Goal: Transaction & Acquisition: Purchase product/service

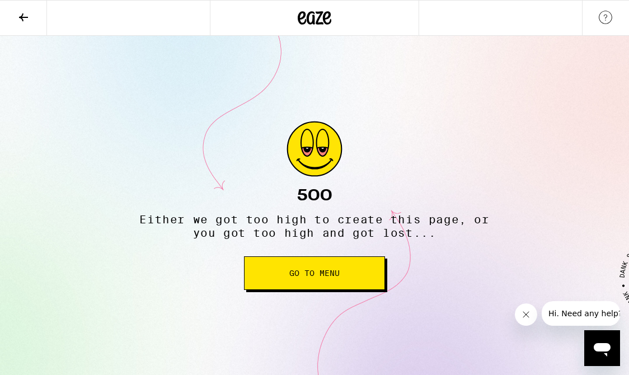
click at [344, 280] on button "Go to Menu" at bounding box center [314, 273] width 141 height 34
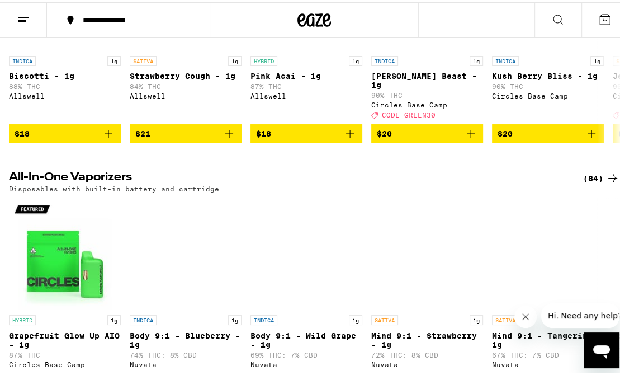
scroll to position [1361, 0]
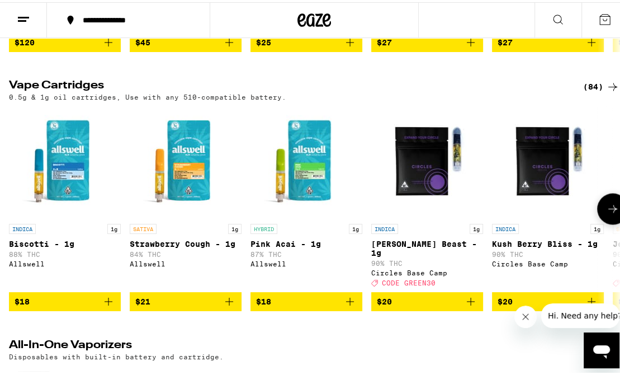
click at [606, 213] on icon at bounding box center [612, 206] width 13 height 13
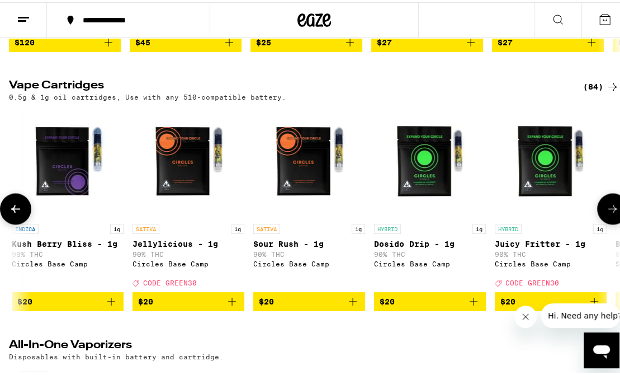
click at [607, 213] on icon at bounding box center [612, 206] width 13 height 13
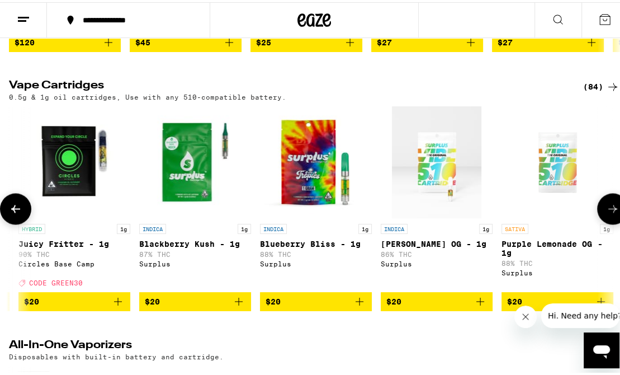
scroll to position [0, 961]
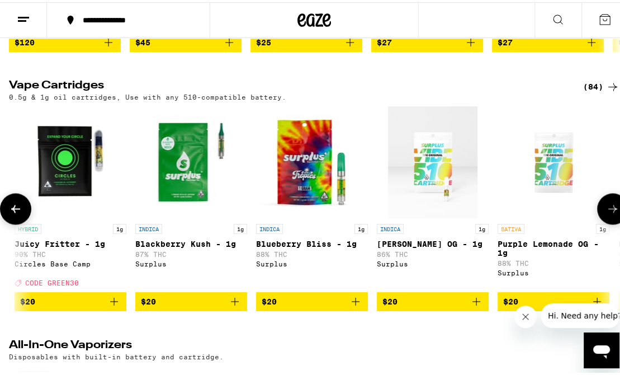
click at [607, 213] on icon at bounding box center [612, 206] width 13 height 13
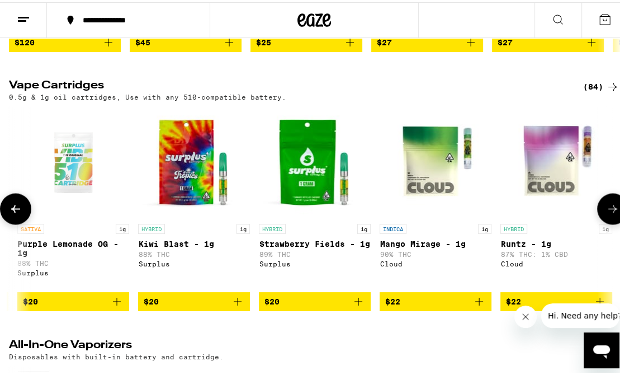
click at [607, 213] on icon at bounding box center [612, 206] width 13 height 13
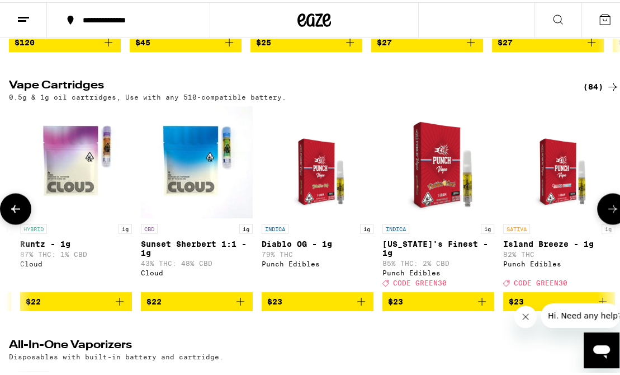
click at [607, 213] on icon at bounding box center [612, 206] width 13 height 13
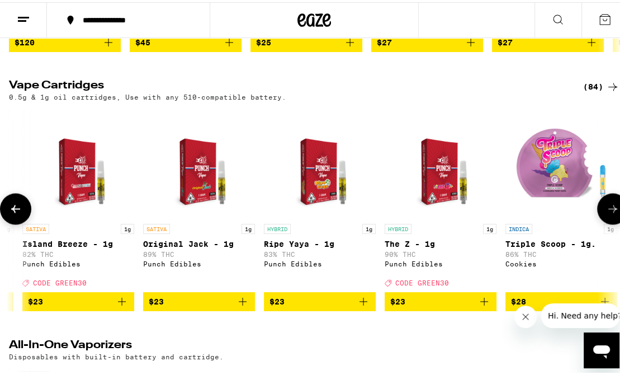
click at [607, 213] on icon at bounding box center [612, 206] width 13 height 13
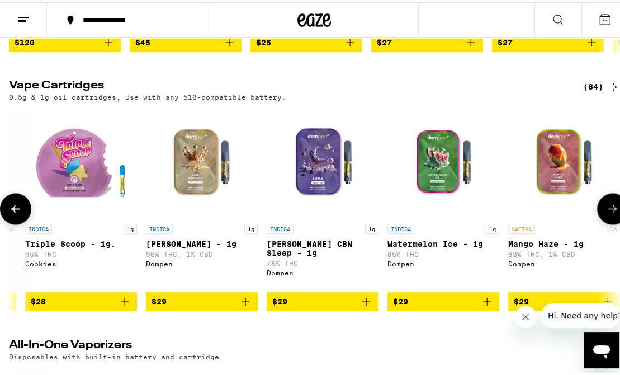
click at [607, 213] on icon at bounding box center [612, 206] width 13 height 13
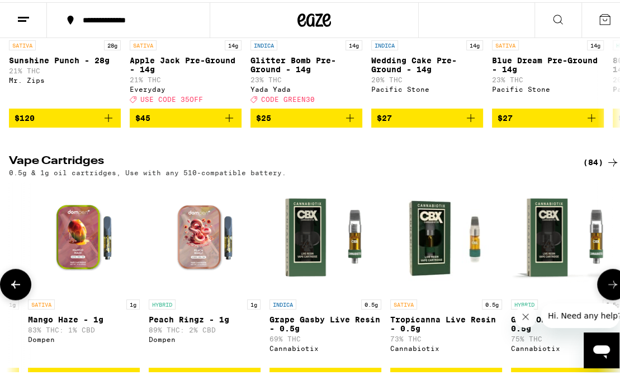
scroll to position [1137, 0]
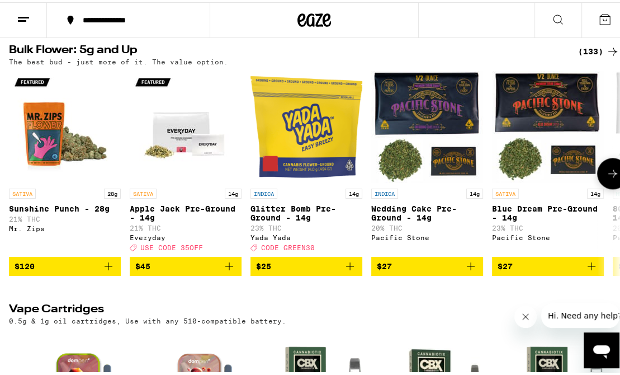
click at [609, 178] on icon at bounding box center [612, 170] width 13 height 13
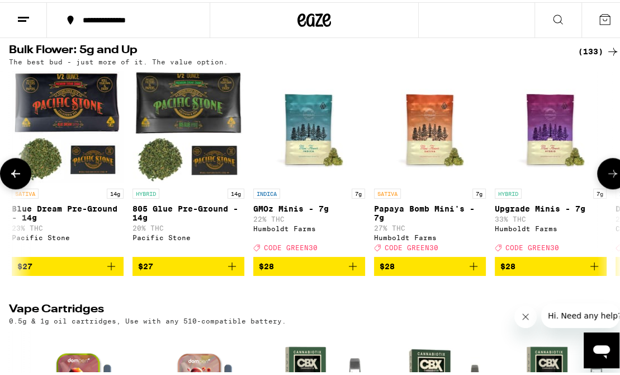
click at [609, 178] on icon at bounding box center [612, 170] width 13 height 13
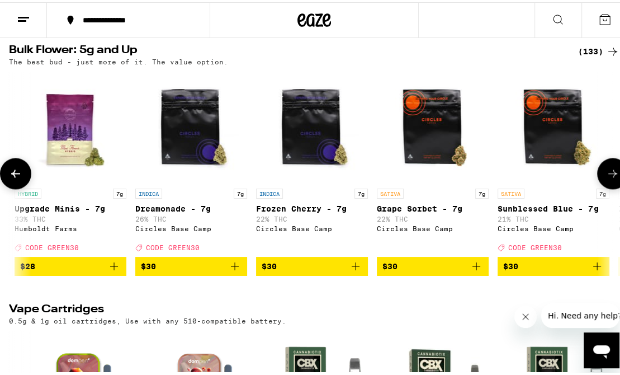
click at [609, 178] on icon at bounding box center [612, 170] width 13 height 13
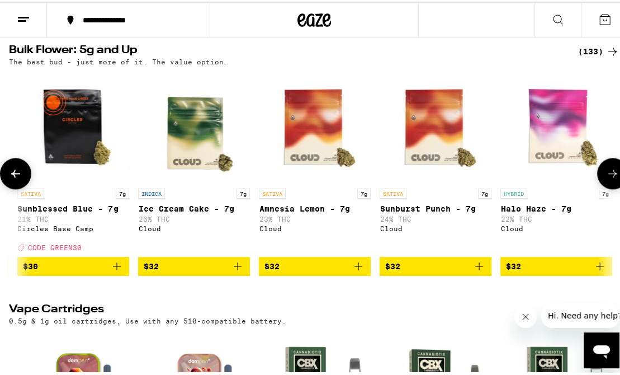
click at [609, 178] on icon at bounding box center [612, 170] width 13 height 13
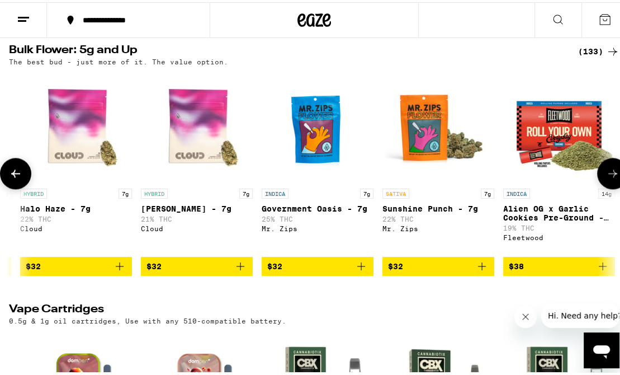
click at [609, 178] on icon at bounding box center [612, 170] width 13 height 13
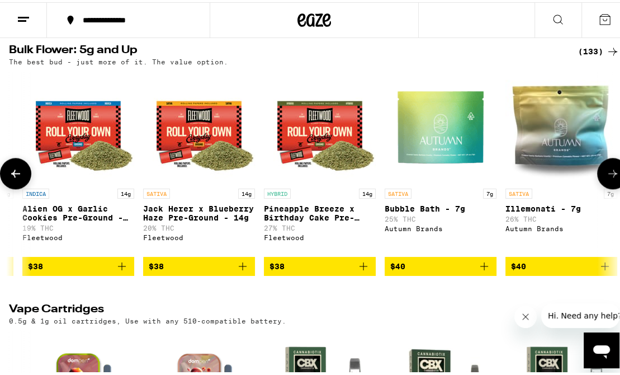
click at [609, 178] on icon at bounding box center [612, 170] width 13 height 13
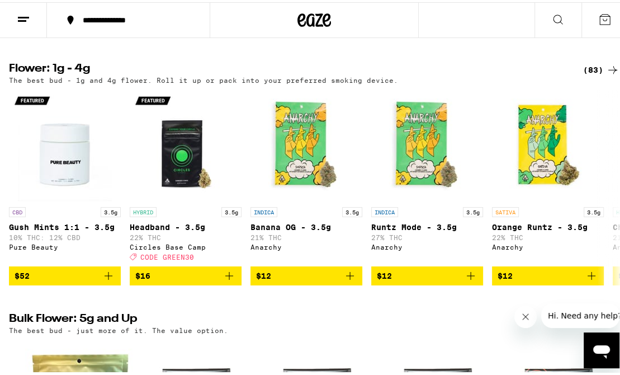
scroll to position [857, 0]
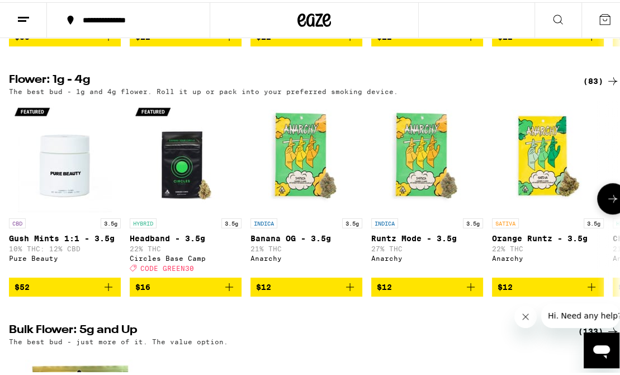
click at [609, 200] on icon at bounding box center [613, 196] width 9 height 8
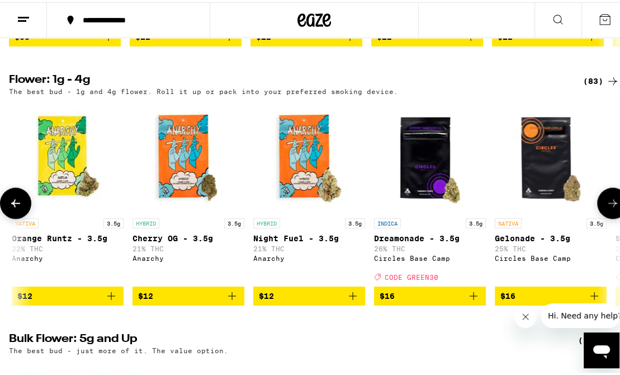
click at [607, 208] on icon at bounding box center [612, 200] width 13 height 13
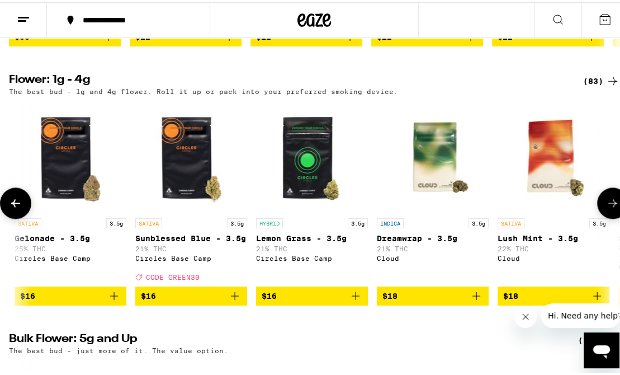
click at [607, 208] on icon at bounding box center [612, 200] width 13 height 13
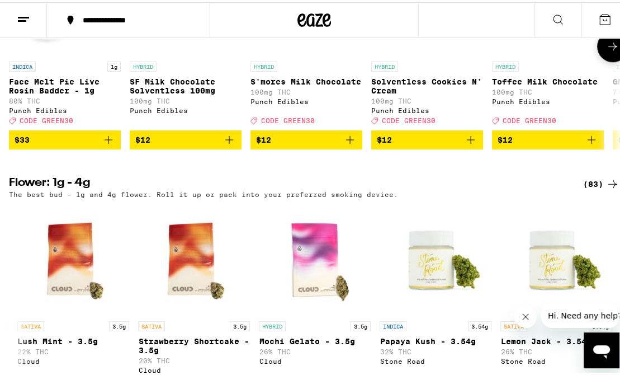
scroll to position [634, 0]
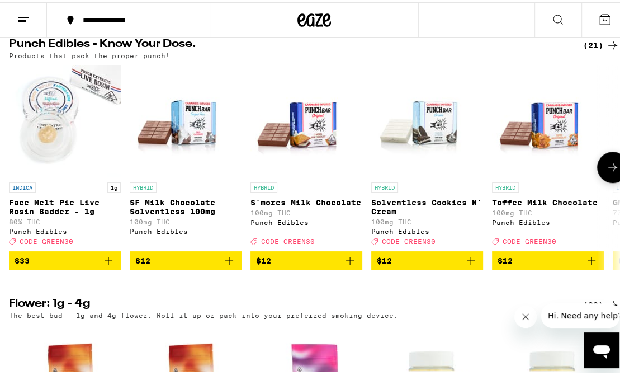
click at [606, 172] on icon at bounding box center [612, 164] width 13 height 13
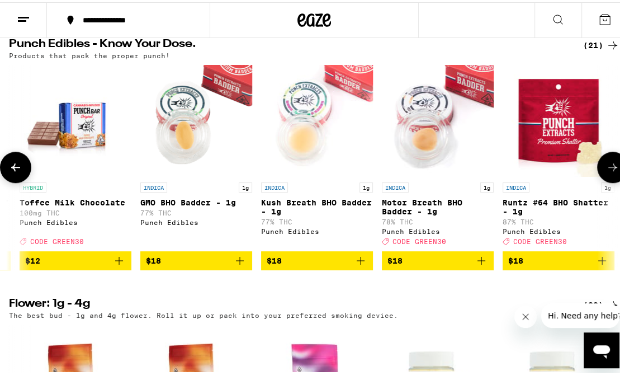
click at [606, 172] on icon at bounding box center [612, 164] width 13 height 13
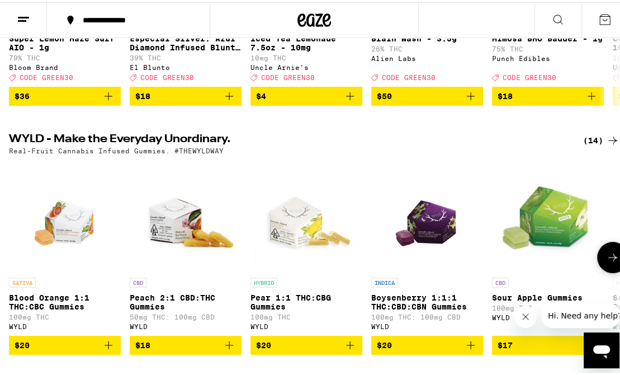
scroll to position [354, 0]
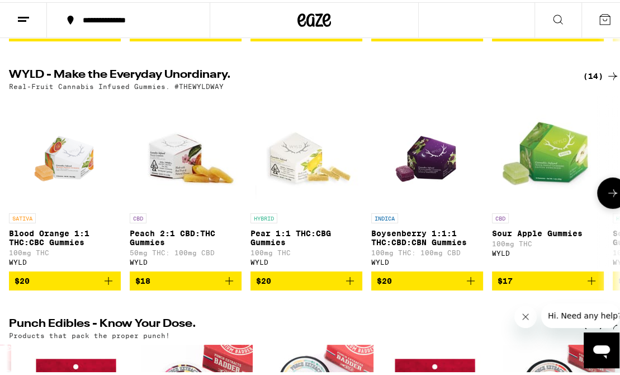
click at [612, 204] on button at bounding box center [612, 190] width 31 height 31
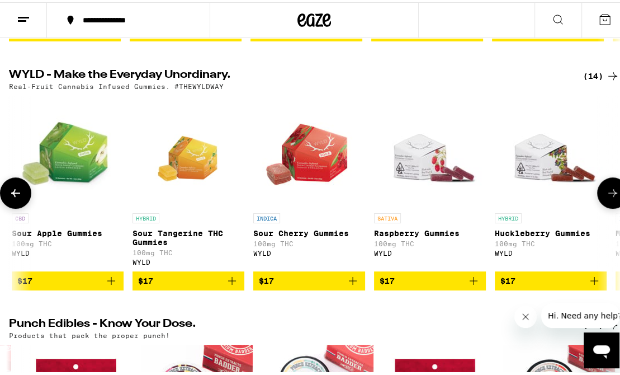
click at [612, 204] on button at bounding box center [612, 190] width 31 height 31
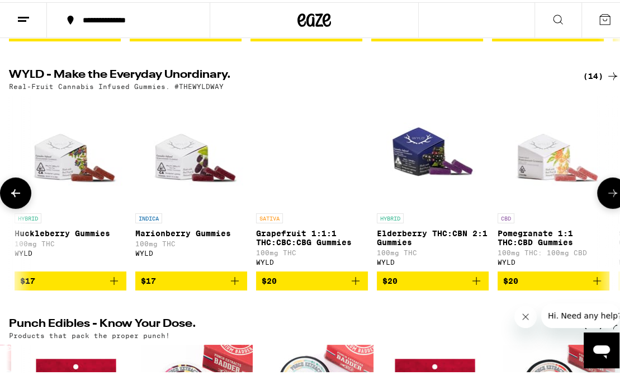
click at [612, 204] on button at bounding box center [612, 190] width 31 height 31
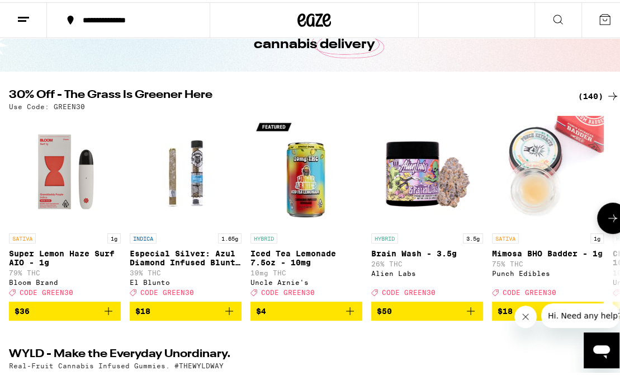
scroll to position [74, 0]
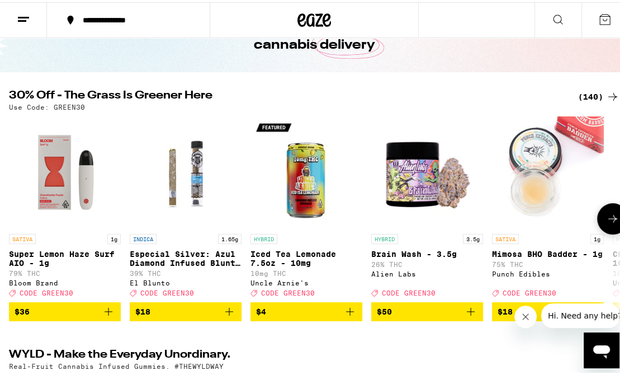
click at [611, 227] on button at bounding box center [612, 216] width 31 height 31
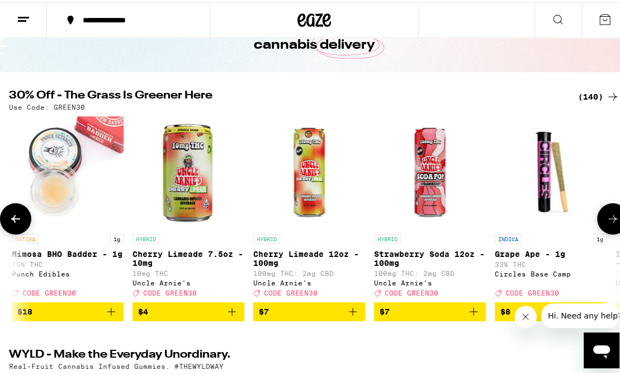
click at [611, 227] on button at bounding box center [612, 216] width 31 height 31
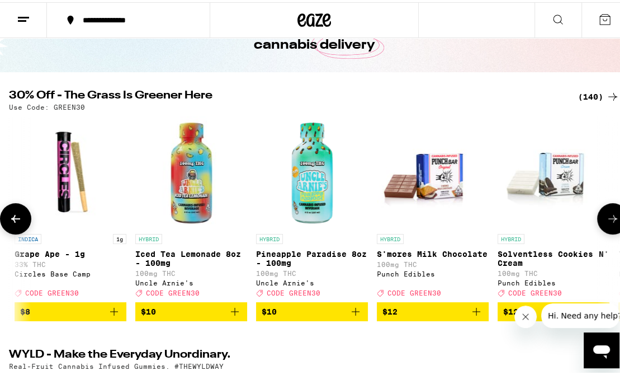
click at [611, 227] on button at bounding box center [612, 216] width 31 height 31
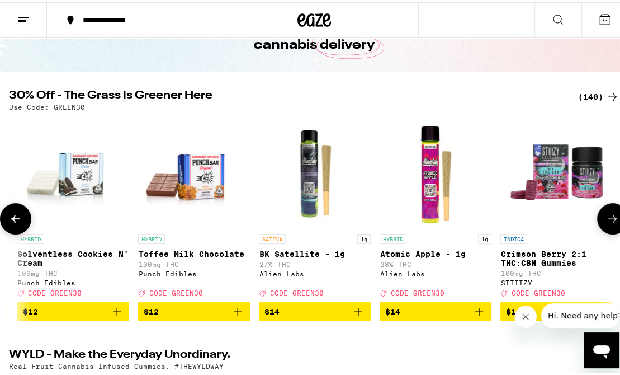
click at [611, 227] on button at bounding box center [612, 216] width 31 height 31
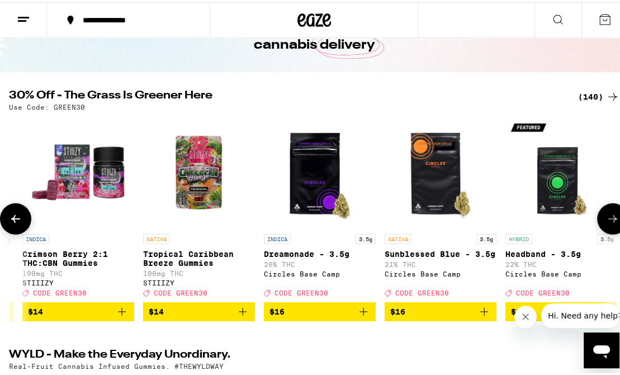
scroll to position [0, 1922]
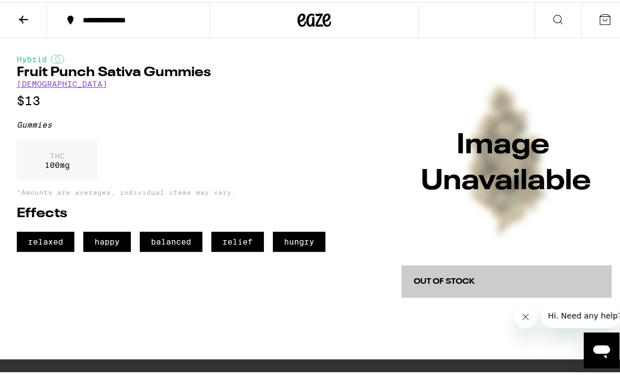
click at [22, 13] on icon at bounding box center [23, 17] width 9 height 8
click at [12, 13] on button at bounding box center [23, 18] width 47 height 35
click at [17, 22] on icon at bounding box center [23, 17] width 13 height 13
